Goal: Transaction & Acquisition: Purchase product/service

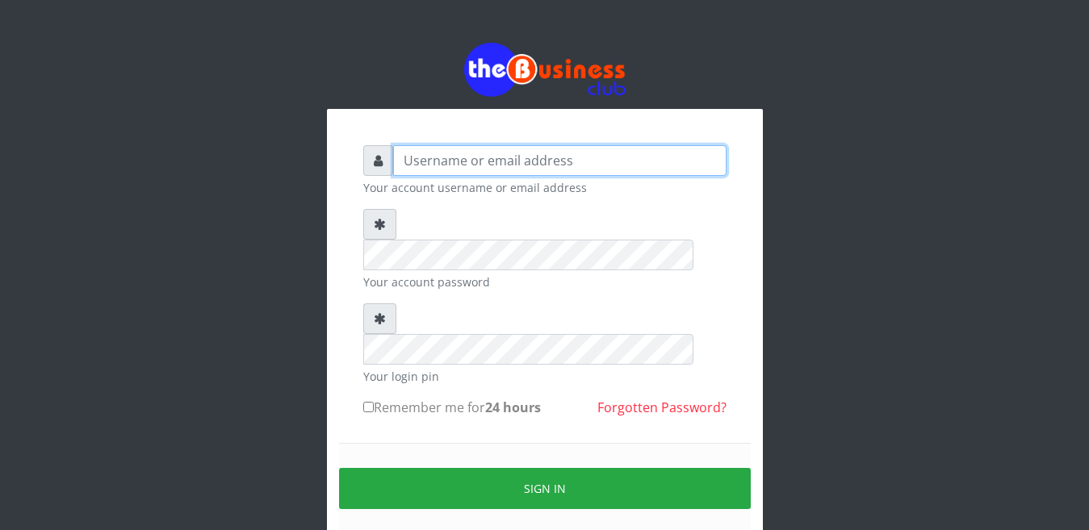
type input "YaronMarcuz"
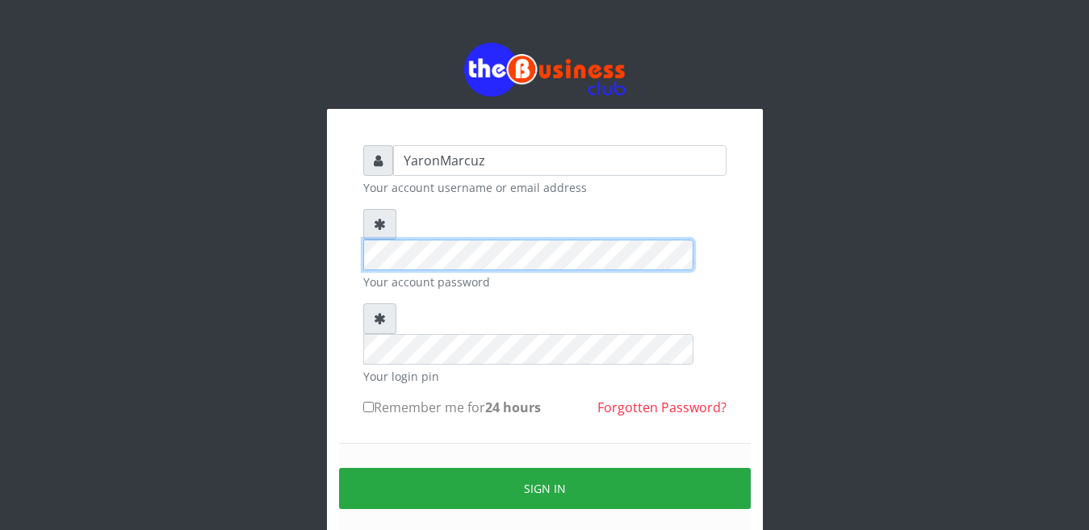
click at [351, 225] on div "YaronMarcuz Your account username or email address Your account password Your l…" at bounding box center [544, 359] width 387 height 452
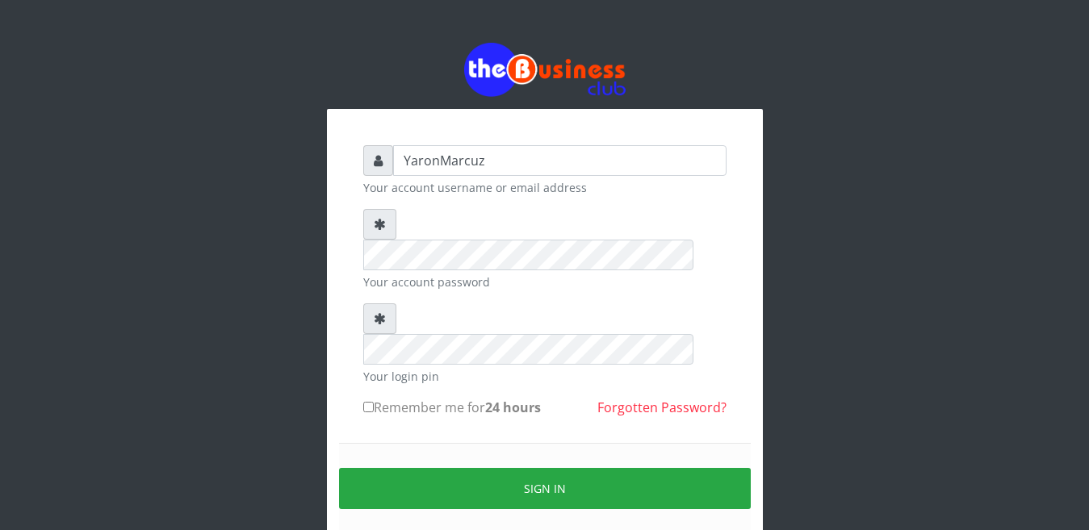
click at [373, 402] on input "Remember me for 24 hours" at bounding box center [368, 407] width 10 height 10
checkbox input "true"
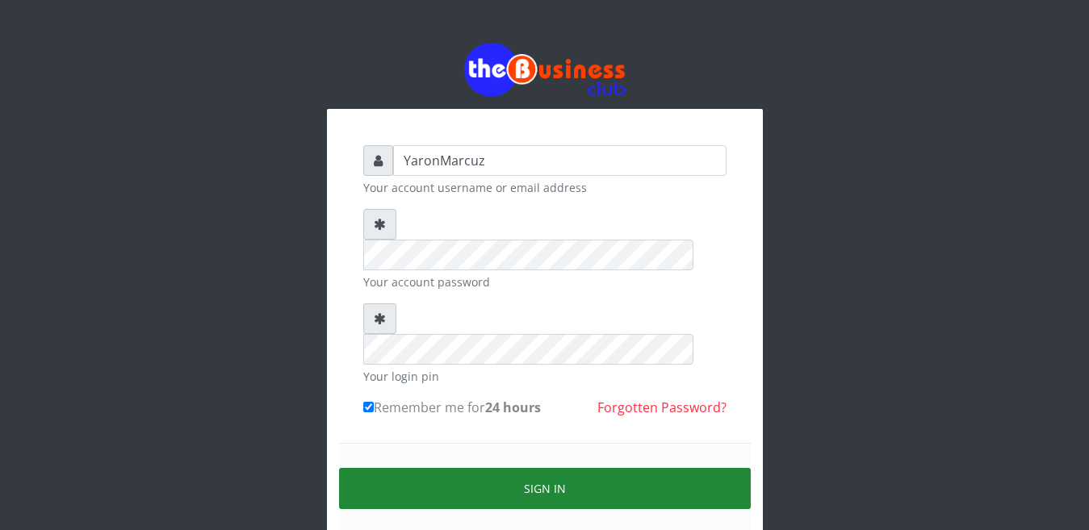
click at [416, 468] on button "Sign in" at bounding box center [545, 488] width 412 height 41
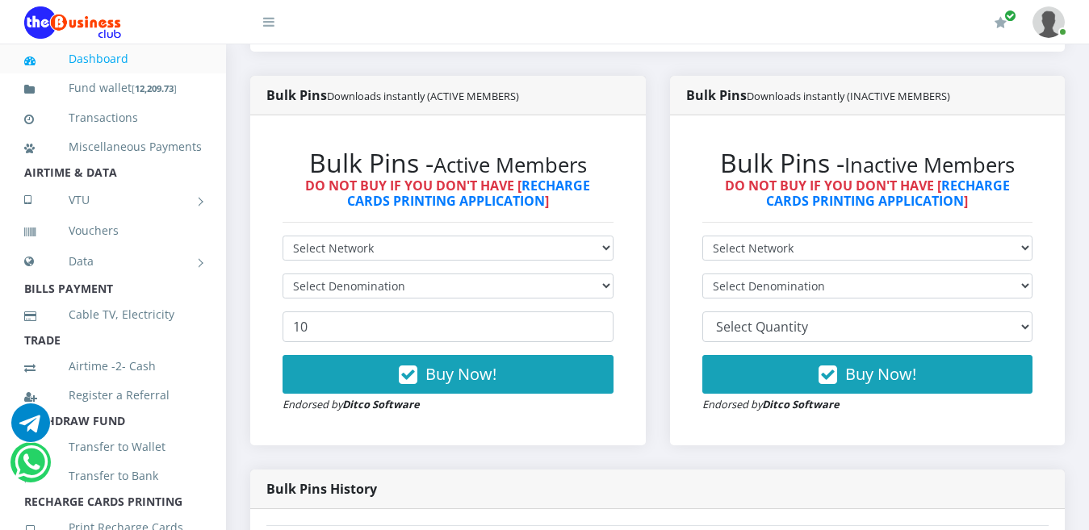
scroll to position [404, 0]
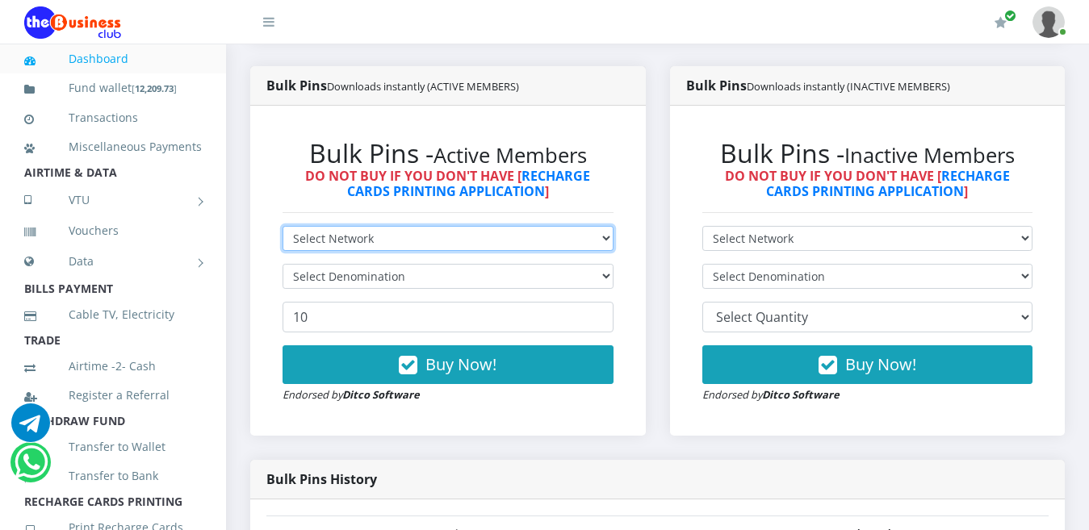
click at [594, 226] on select "Select Network MTN Globacom 9Mobile Airtel" at bounding box center [448, 238] width 331 height 25
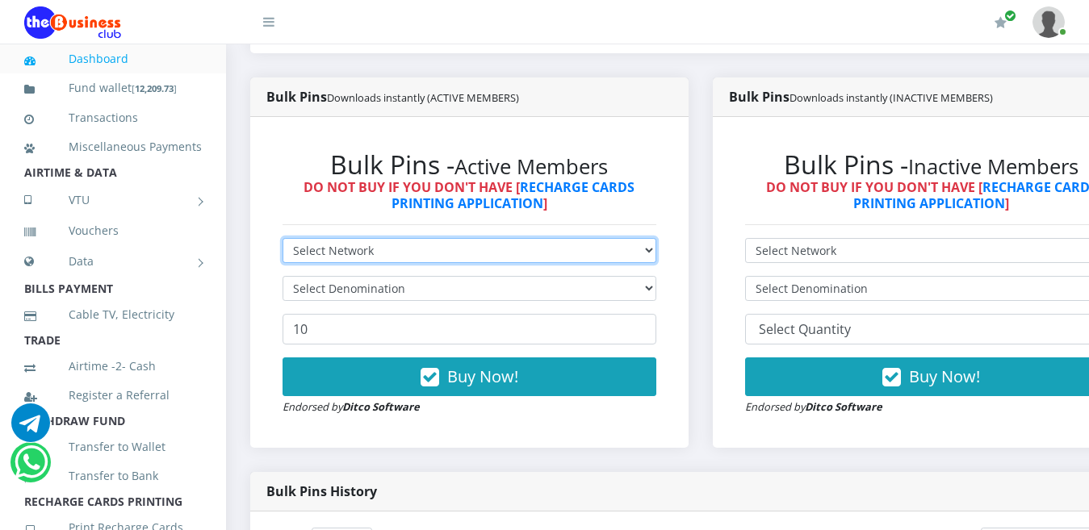
drag, startPoint x: 605, startPoint y: 224, endPoint x: 466, endPoint y: 250, distance: 142.2
click at [605, 238] on select "Select Network MTN Globacom 9Mobile Airtel" at bounding box center [470, 250] width 374 height 25
click at [472, 238] on select "Select Network MTN Globacom 9Mobile Airtel" at bounding box center [470, 250] width 374 height 25
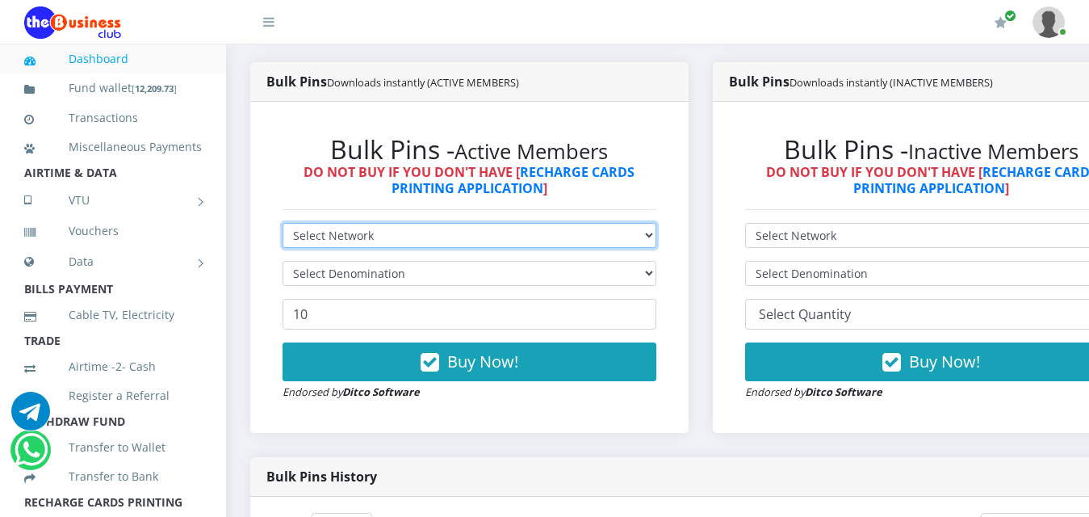
scroll to position [0, 0]
select select "Airtel"
click at [283, 223] on select "Select Network MTN Globacom 9Mobile Airtel" at bounding box center [470, 235] width 374 height 25
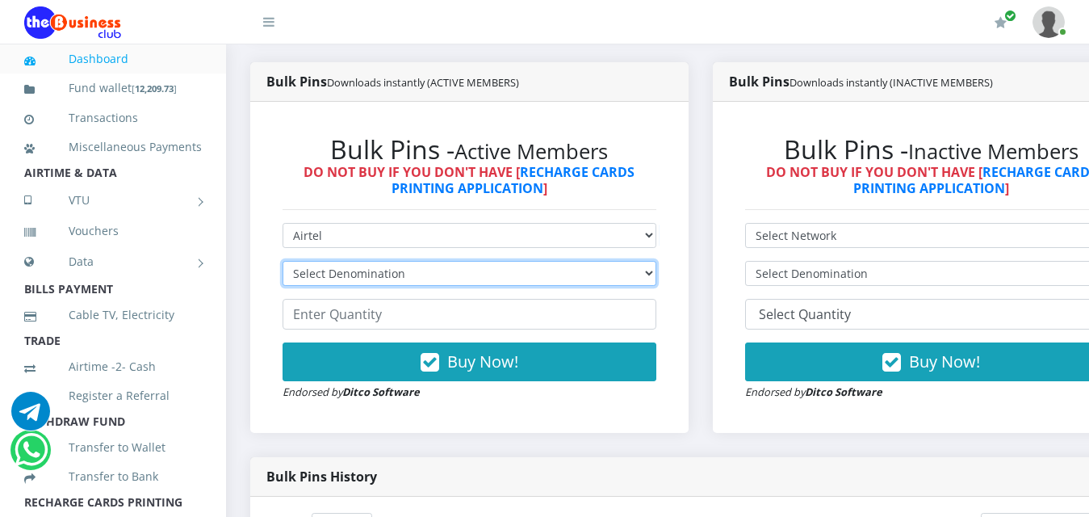
click at [376, 263] on select "Select Denomination Airtel NGN100 - ₦96.38 Airtel NGN200 - ₦192.76 Airtel NGN50…" at bounding box center [470, 273] width 374 height 25
select select "96.38-100"
click at [283, 261] on select "Select Denomination Airtel NGN100 - ₦96.38 Airtel NGN200 - ₦192.76 Airtel NGN50…" at bounding box center [470, 273] width 374 height 25
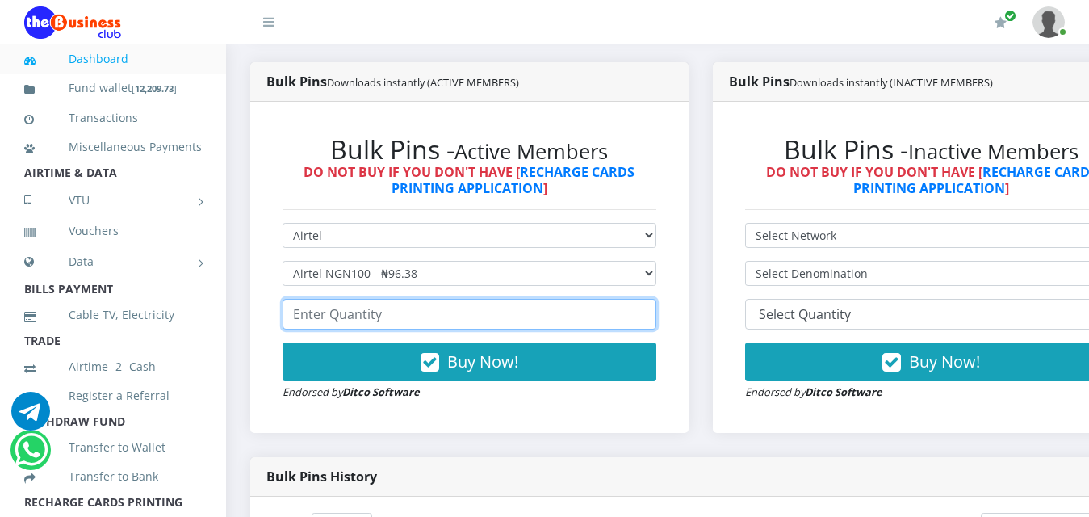
click at [362, 302] on input "number" at bounding box center [470, 314] width 374 height 31
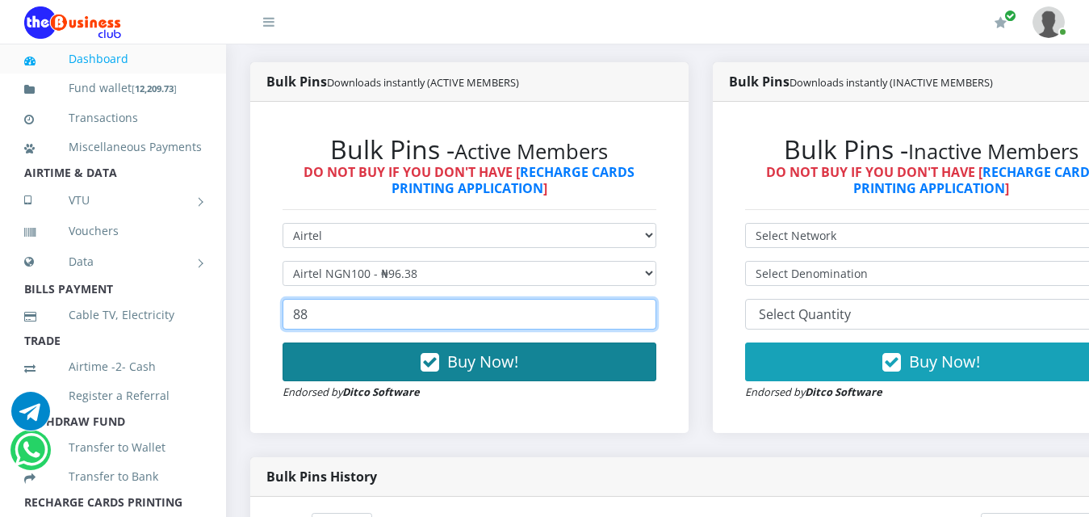
type input "88"
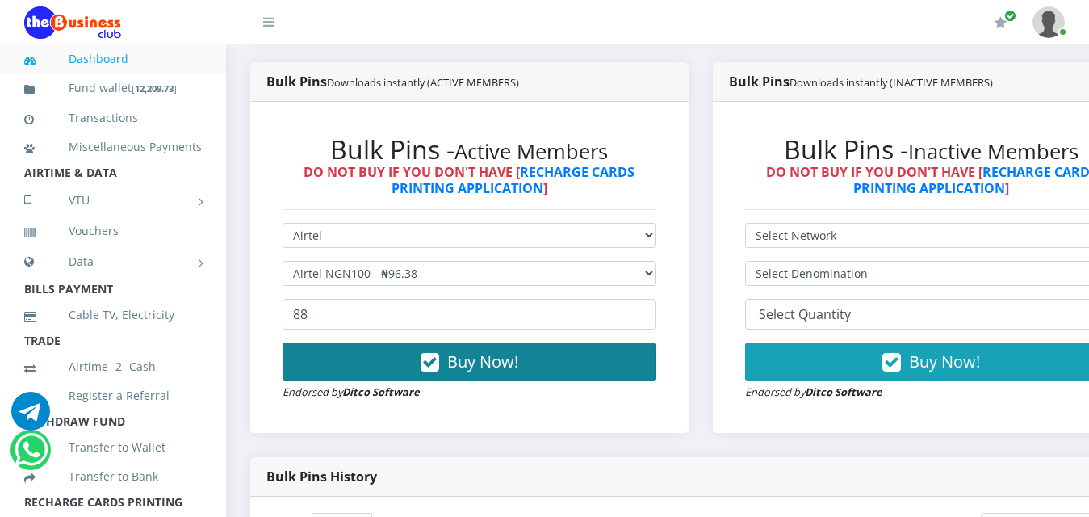
click at [404, 349] on button "Buy Now!" at bounding box center [470, 361] width 374 height 39
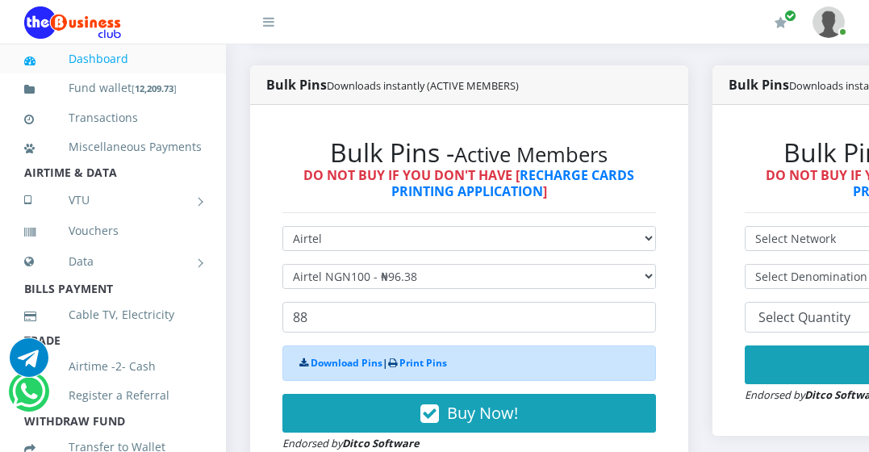
scroll to position [419, 0]
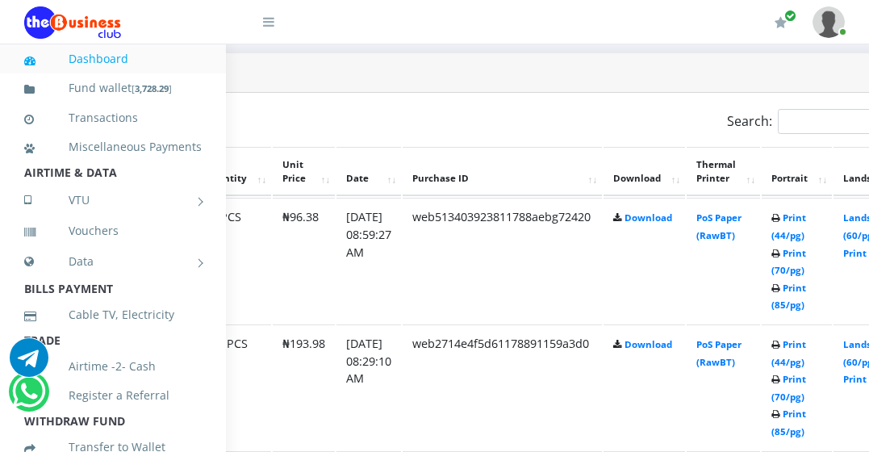
scroll to position [823, 205]
click at [804, 212] on link "Print (44/pg)" at bounding box center [786, 227] width 35 height 30
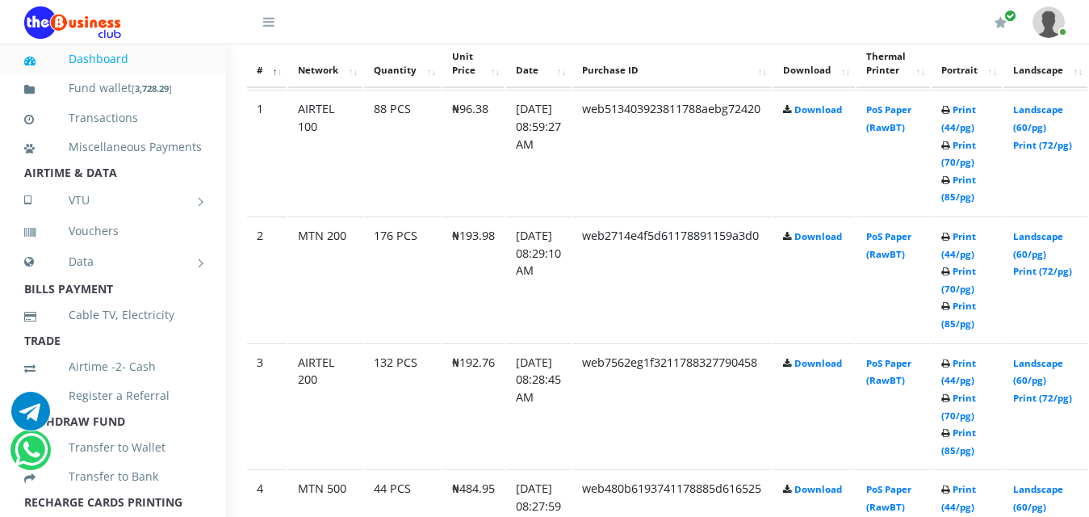
scroll to position [931, 0]
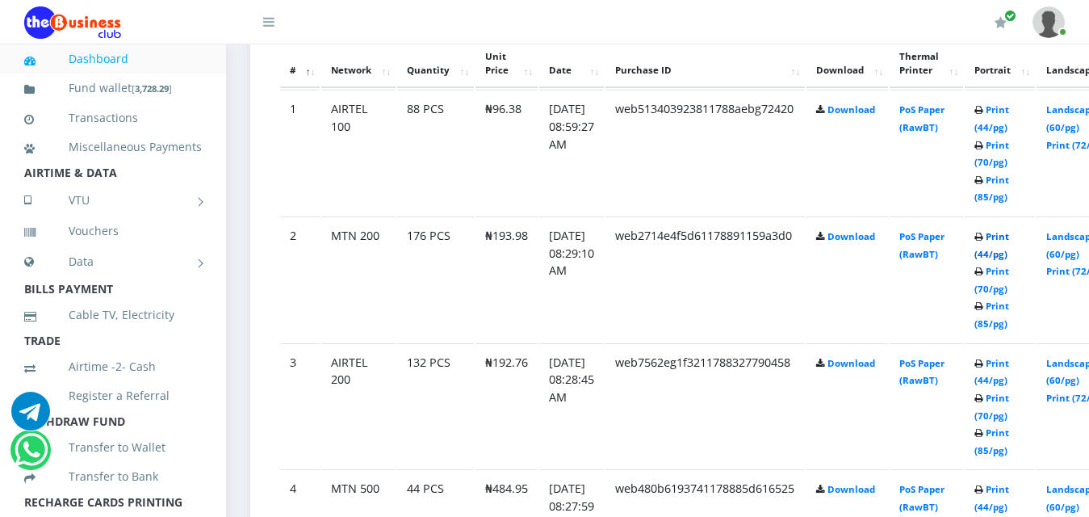
click at [869, 230] on link "Print (44/pg)" at bounding box center [991, 245] width 35 height 30
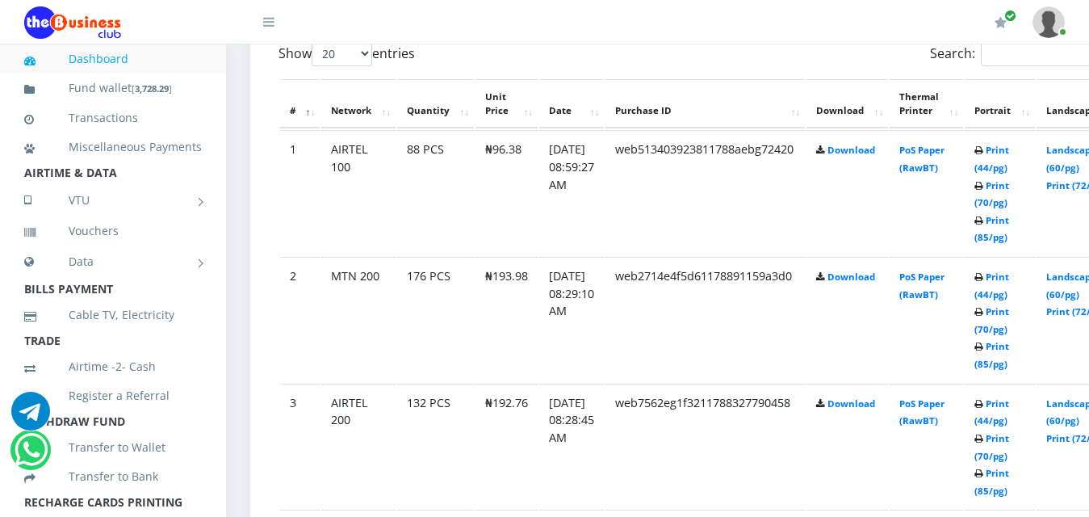
scroll to position [971, 0]
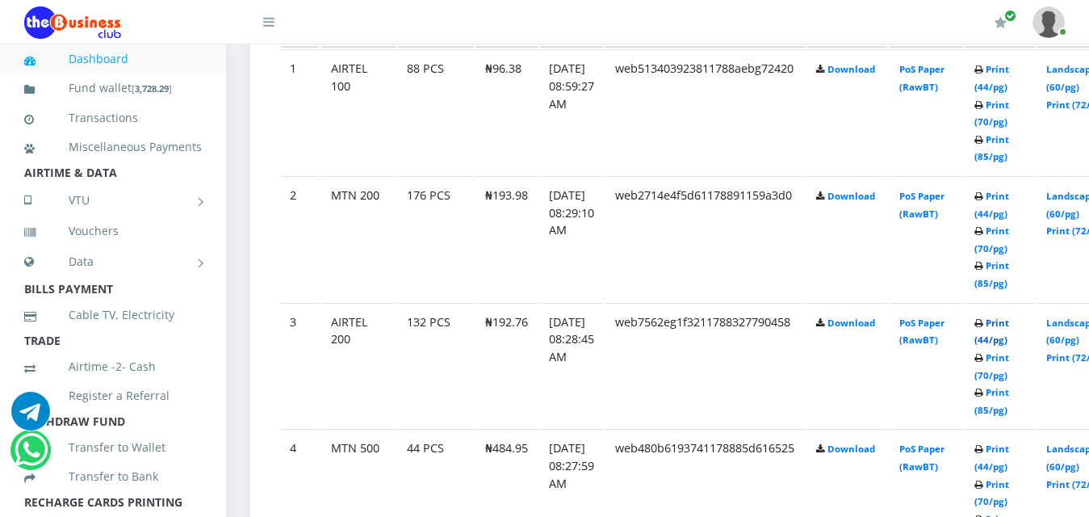
click at [1009, 316] on link "Print (44/pg)" at bounding box center [991, 331] width 35 height 30
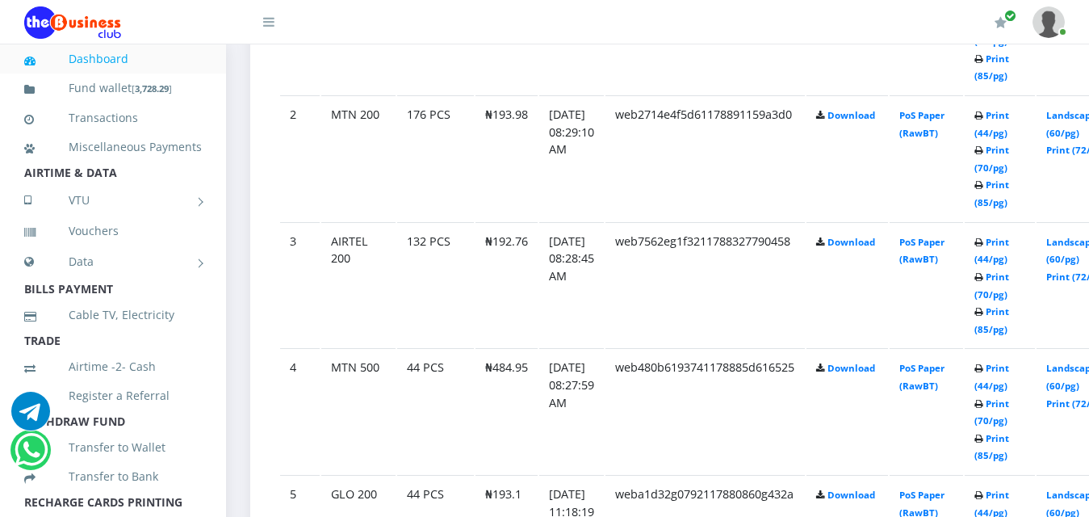
scroll to position [1133, 0]
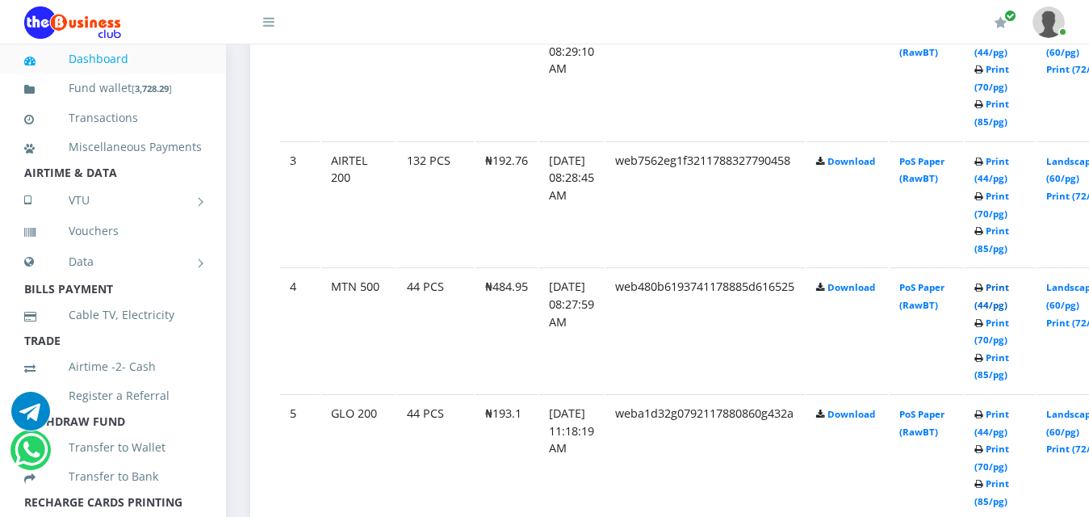
click at [1009, 281] on link "Print (44/pg)" at bounding box center [991, 296] width 35 height 30
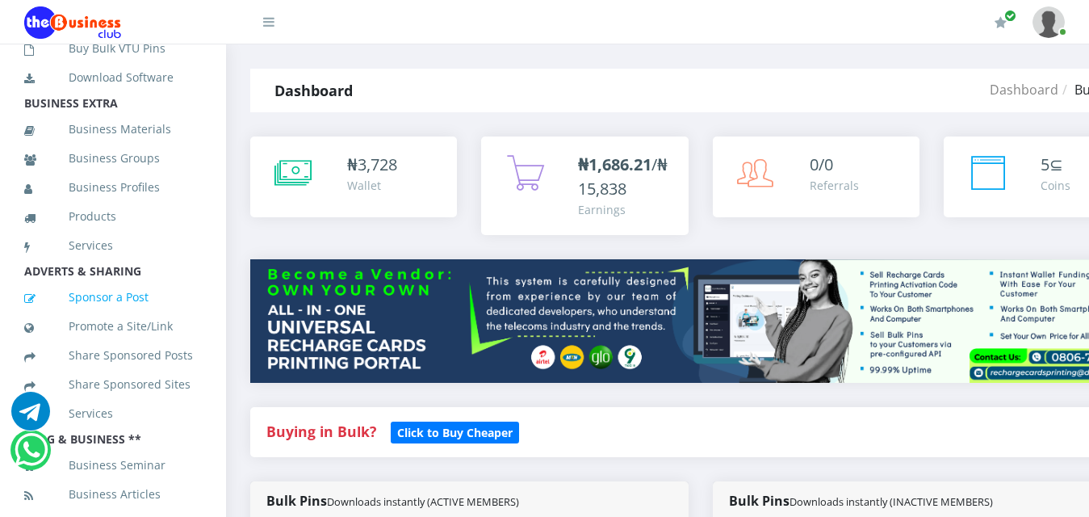
scroll to position [540, 0]
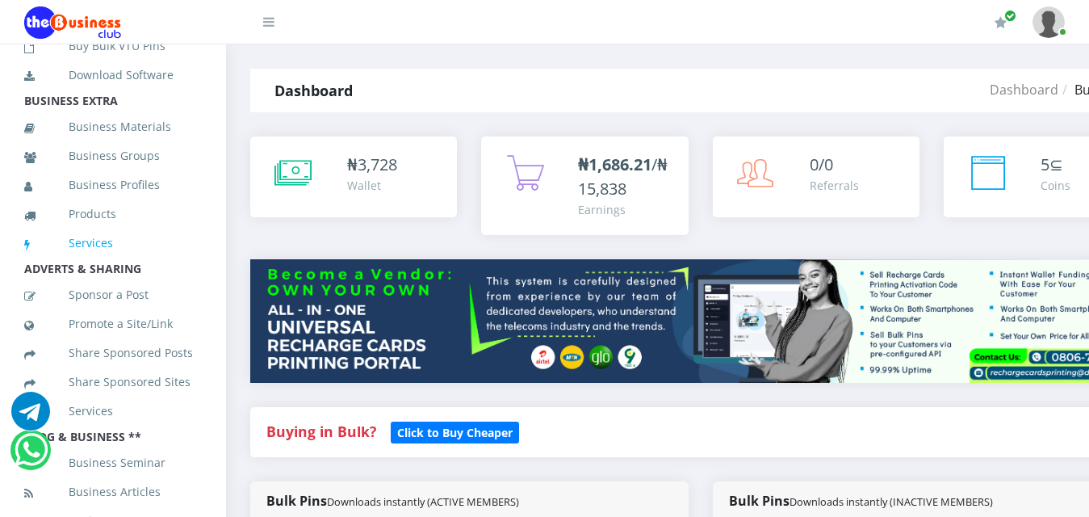
click at [82, 262] on link "Services" at bounding box center [113, 242] width 178 height 37
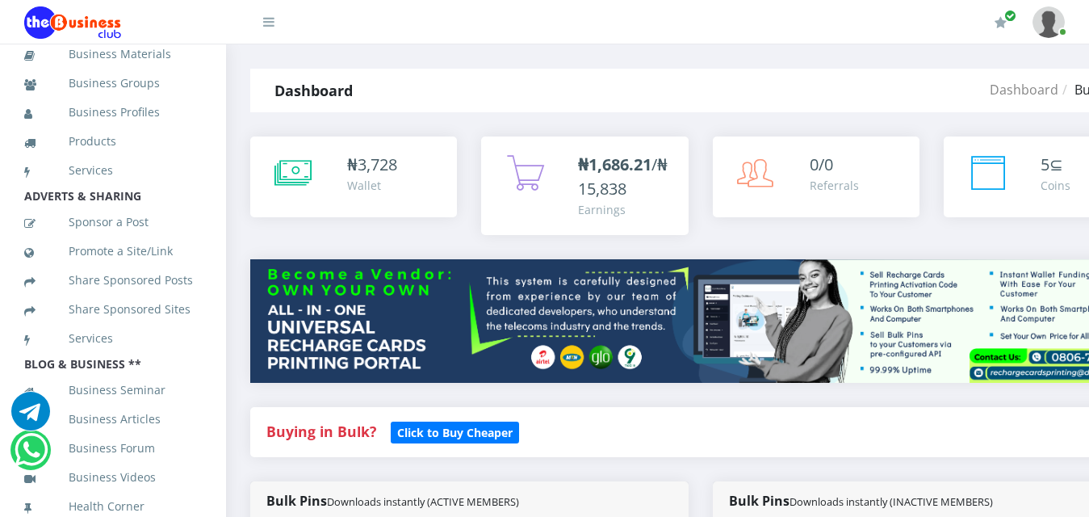
scroll to position [676, 0]
click at [95, 337] on link "Services" at bounding box center [113, 338] width 178 height 37
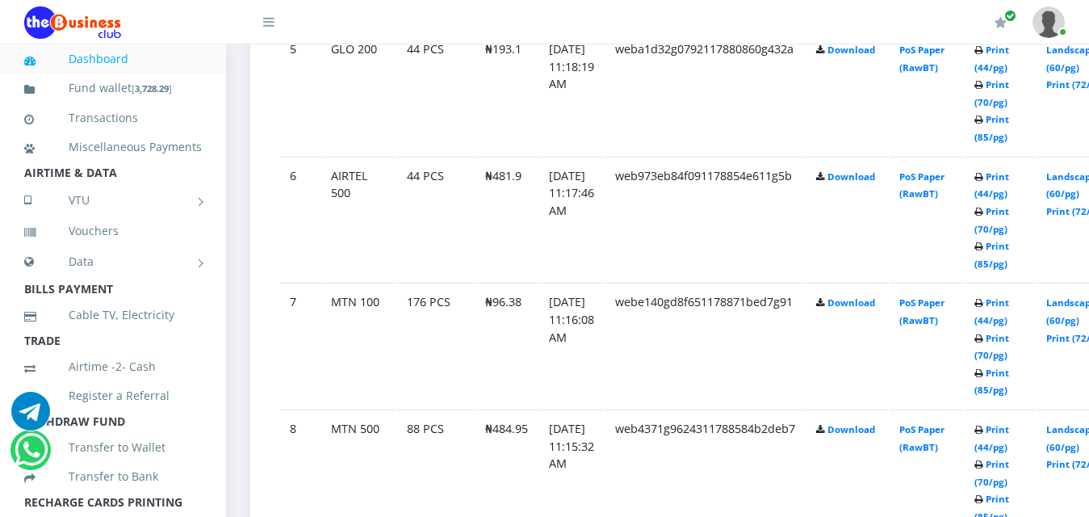
scroll to position [3276, 0]
